Goal: Navigation & Orientation: Find specific page/section

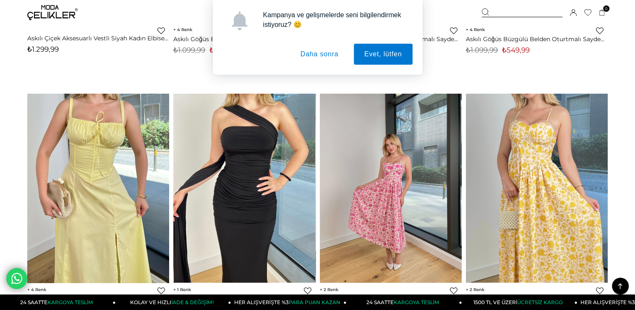
scroll to position [294, 0]
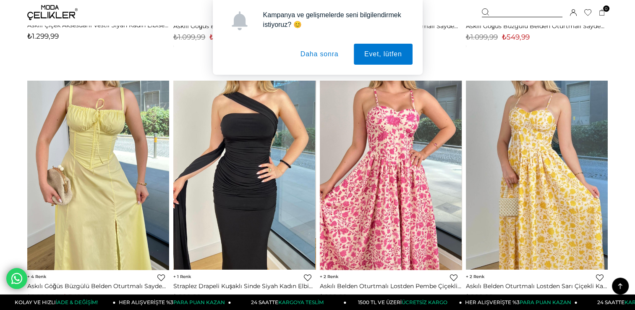
click at [322, 53] on button "Daha sonra" at bounding box center [319, 54] width 59 height 21
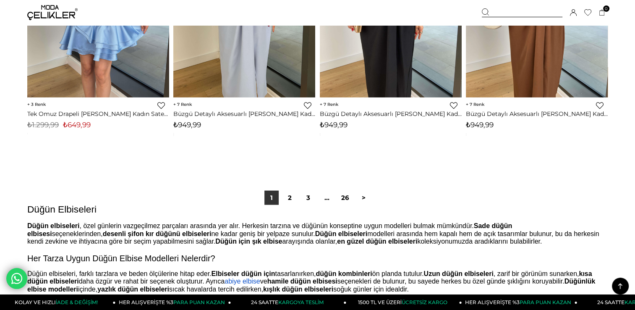
scroll to position [5123, 0]
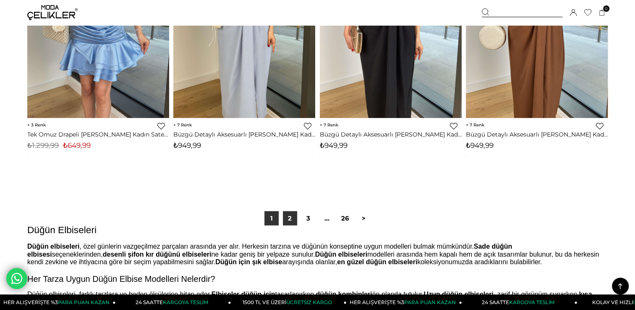
click at [292, 218] on link "2" at bounding box center [290, 218] width 14 height 14
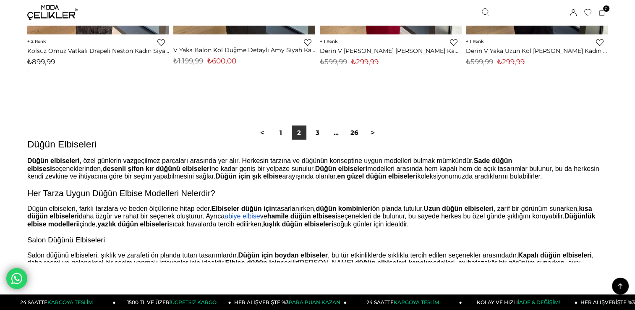
scroll to position [5165, 0]
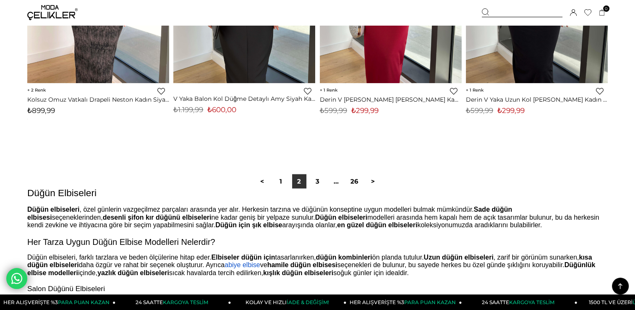
scroll to position [5123, 0]
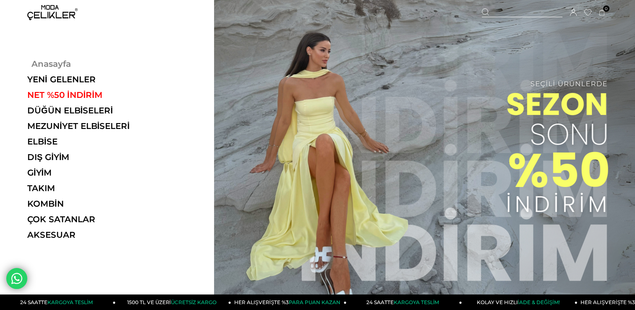
click at [55, 61] on link "Anasayfa" at bounding box center [84, 64] width 115 height 10
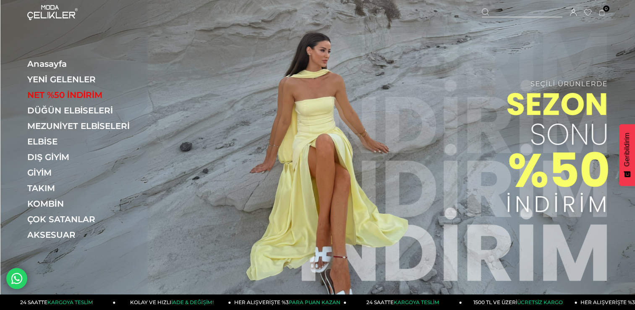
click at [572, 104] on img at bounding box center [317, 149] width 635 height 298
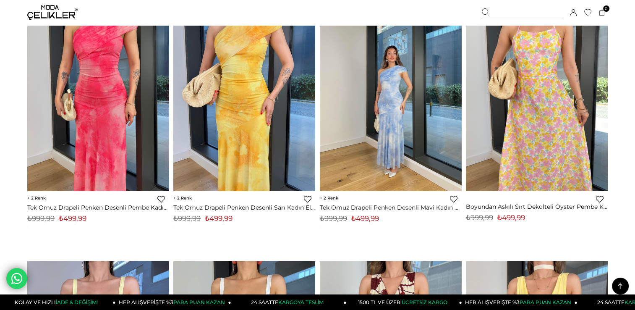
scroll to position [1931, 0]
